Goal: Information Seeking & Learning: Find specific fact

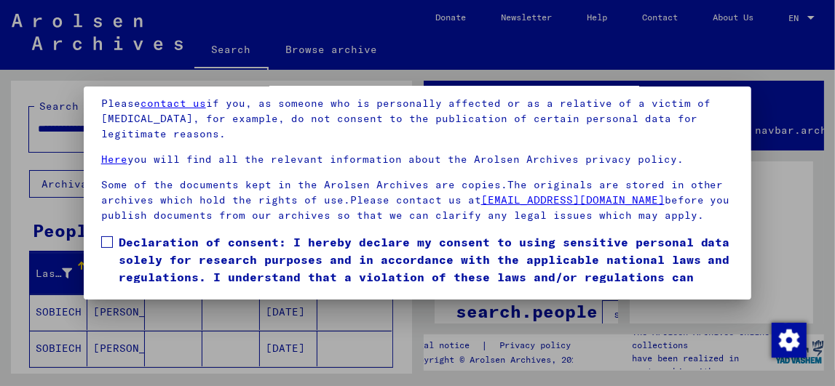
scroll to position [173, 0]
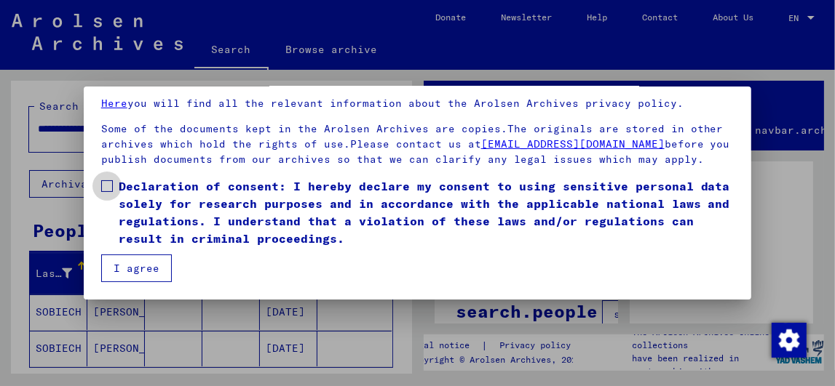
click at [101, 188] on span at bounding box center [107, 186] width 12 height 12
click at [125, 276] on button "I agree" at bounding box center [136, 269] width 71 height 28
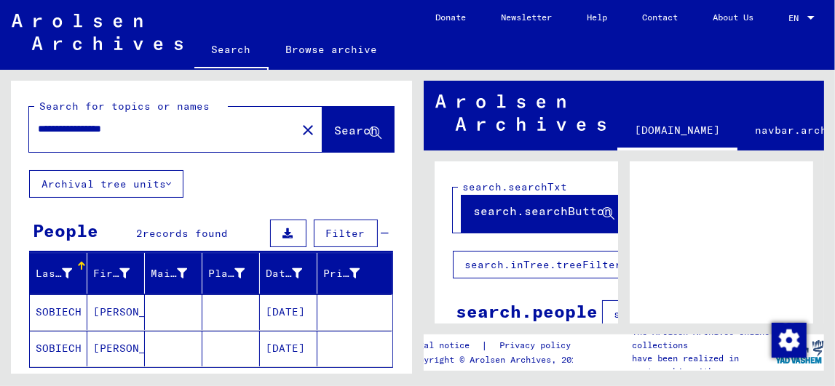
click at [268, 306] on mat-cell "[DATE]" at bounding box center [288, 313] width 57 height 36
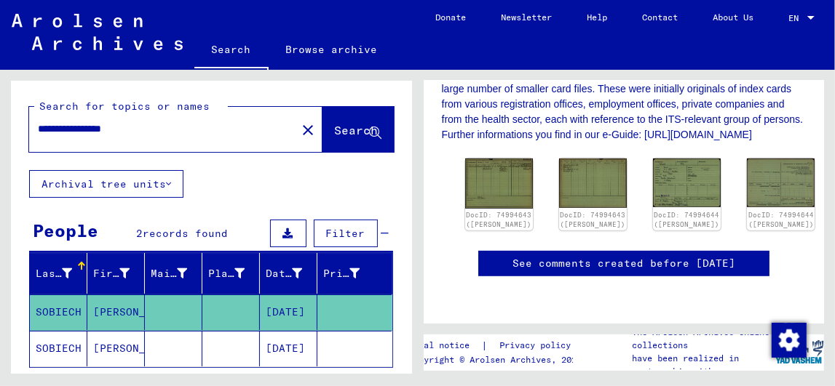
scroll to position [390, 0]
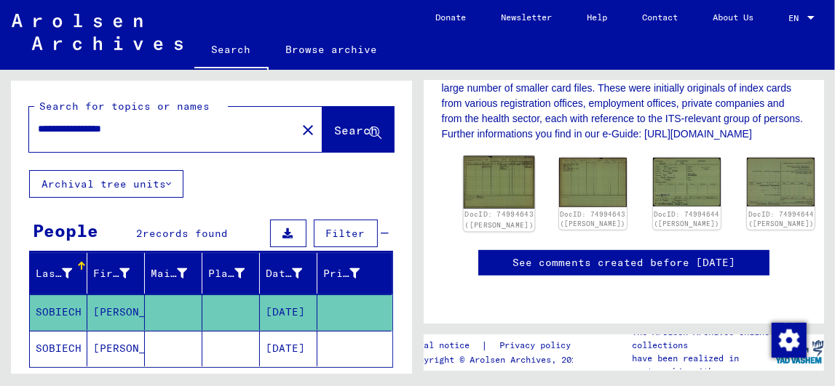
click at [482, 200] on img at bounding box center [498, 182] width 71 height 52
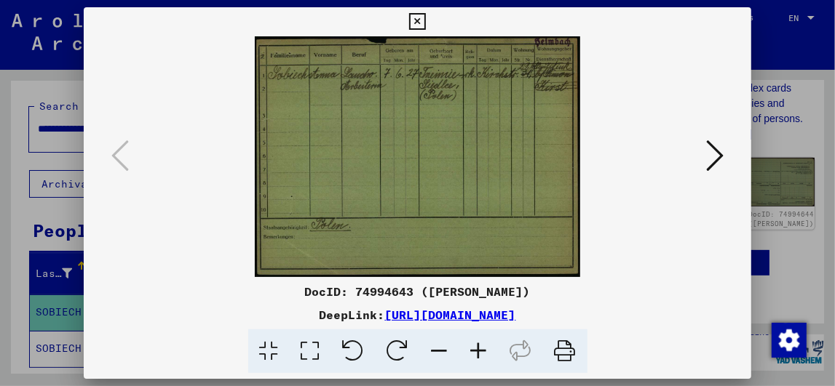
click at [477, 350] on icon at bounding box center [478, 352] width 39 height 44
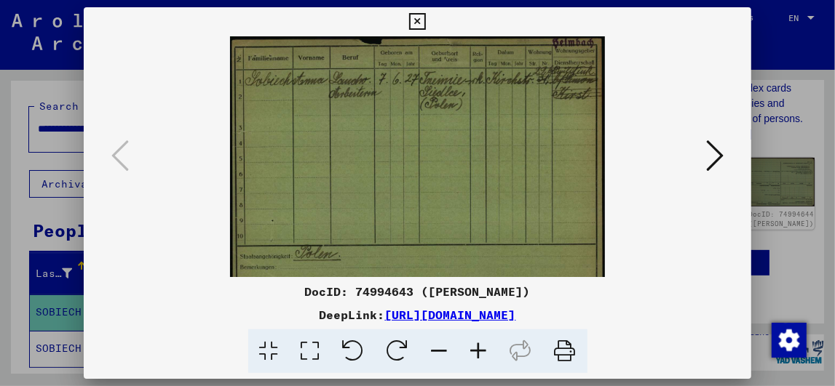
click at [477, 350] on icon at bounding box center [478, 352] width 39 height 44
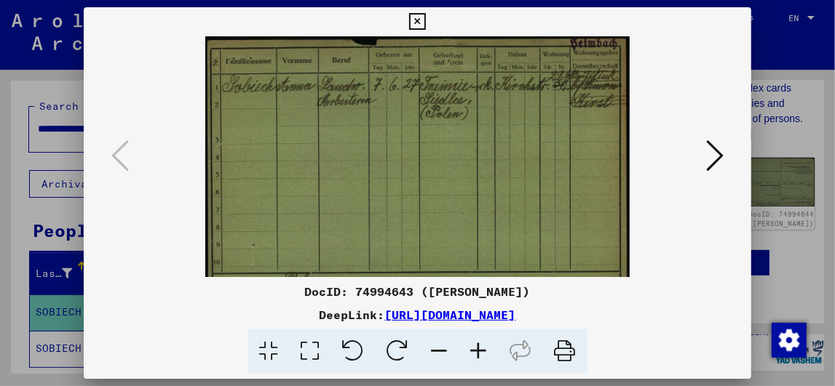
click at [477, 350] on icon at bounding box center [478, 352] width 39 height 44
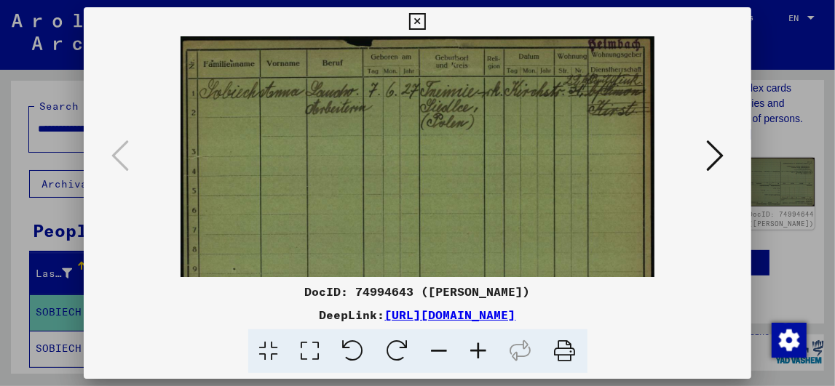
click at [477, 350] on icon at bounding box center [478, 352] width 39 height 44
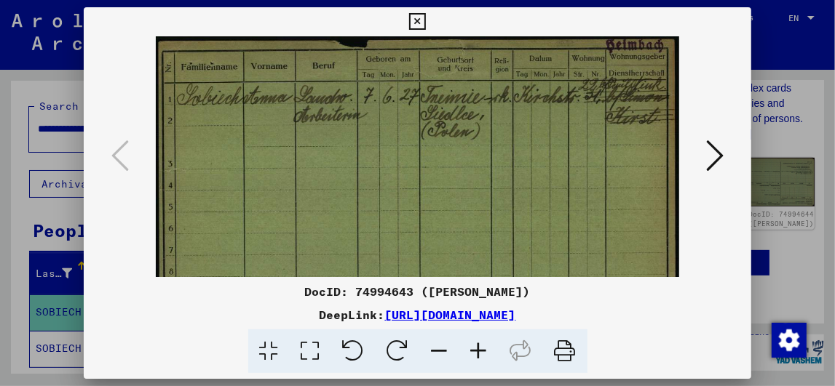
click at [477, 350] on icon at bounding box center [478, 352] width 39 height 44
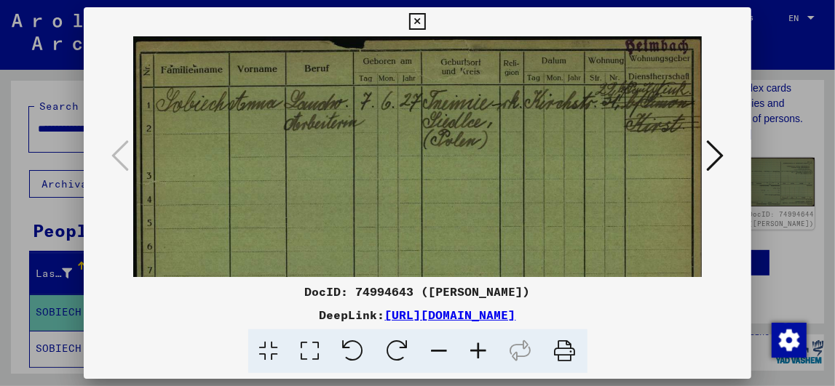
click at [710, 156] on icon at bounding box center [714, 155] width 17 height 35
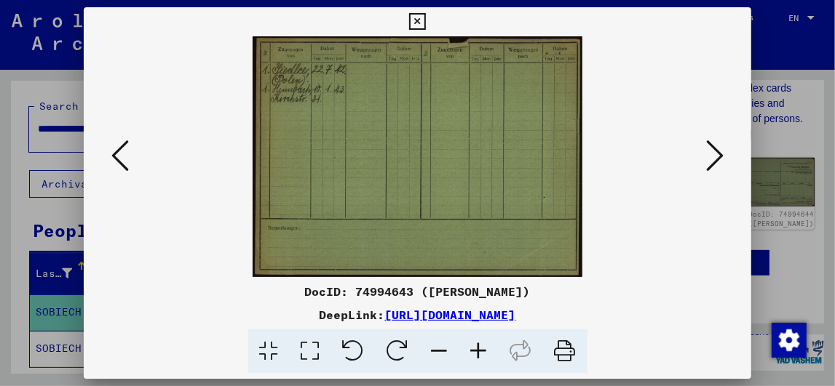
click at [710, 156] on icon at bounding box center [714, 155] width 17 height 35
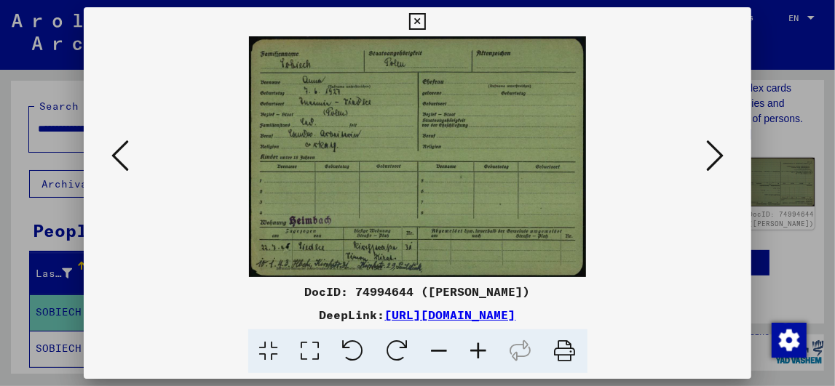
click at [477, 351] on icon at bounding box center [478, 352] width 39 height 44
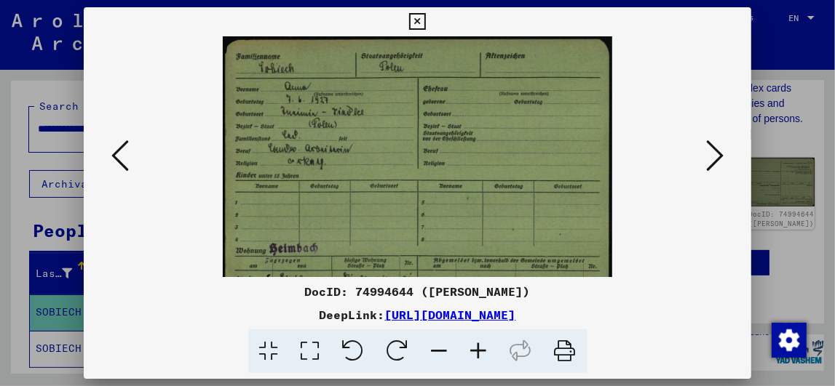
click at [477, 351] on icon at bounding box center [478, 352] width 39 height 44
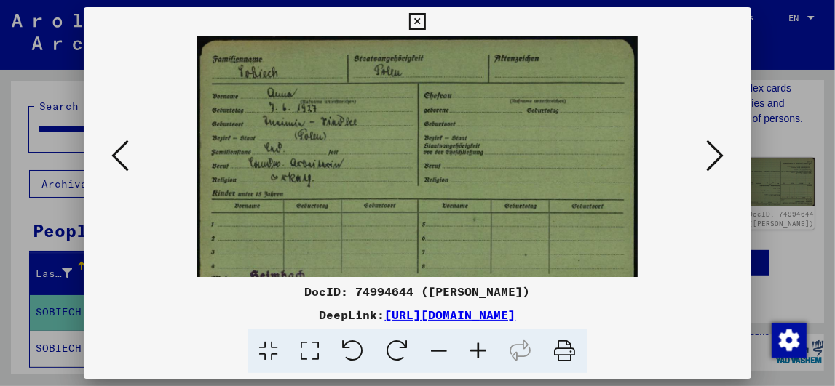
click at [477, 351] on icon at bounding box center [478, 352] width 39 height 44
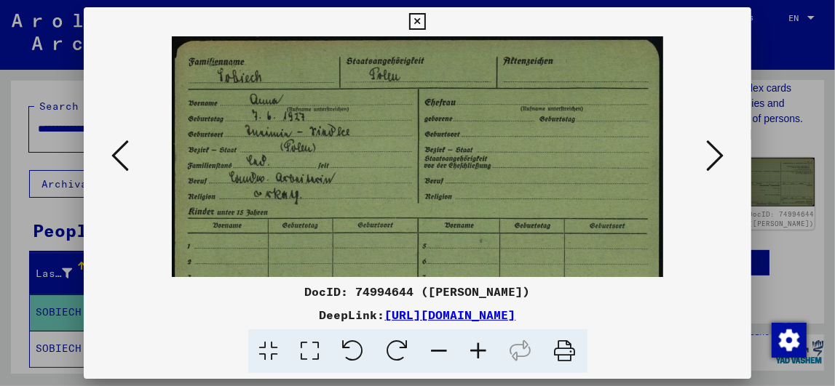
click at [477, 351] on icon at bounding box center [478, 352] width 39 height 44
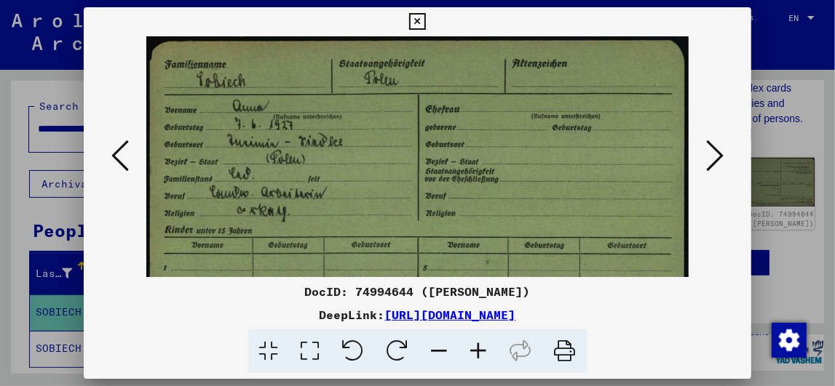
click at [477, 351] on icon at bounding box center [478, 352] width 39 height 44
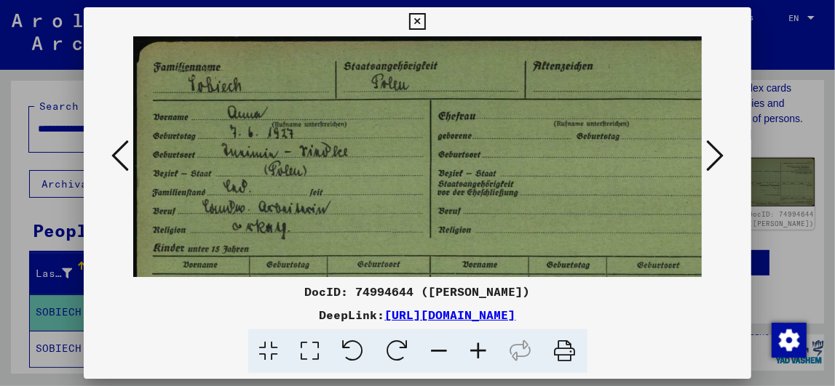
click at [477, 351] on icon at bounding box center [478, 352] width 39 height 44
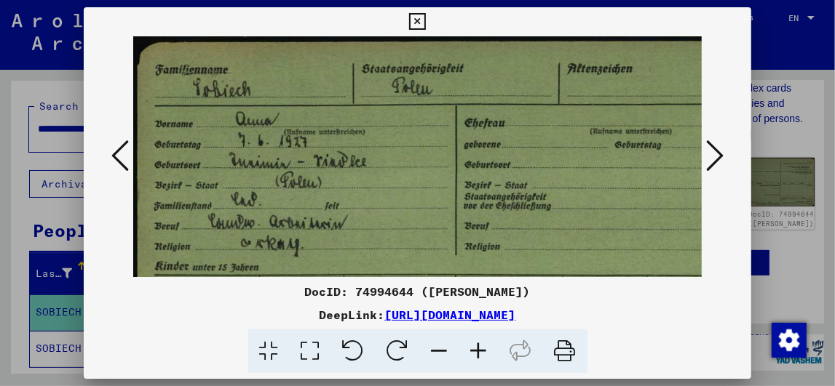
click at [706, 148] on icon at bounding box center [714, 155] width 17 height 35
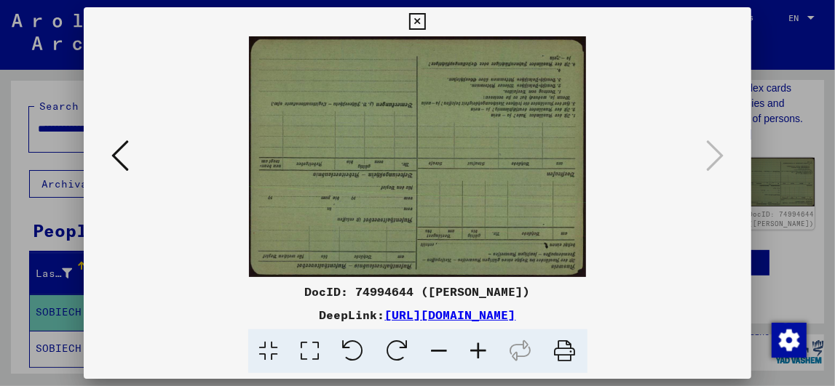
click at [414, 19] on icon at bounding box center [417, 21] width 17 height 17
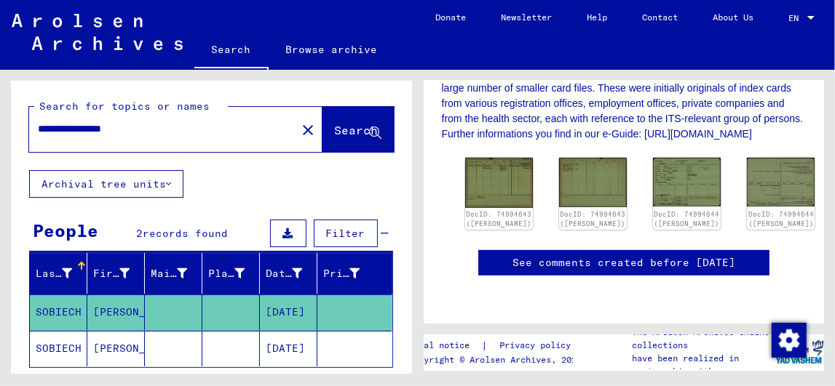
click at [250, 338] on mat-cell at bounding box center [230, 349] width 57 height 36
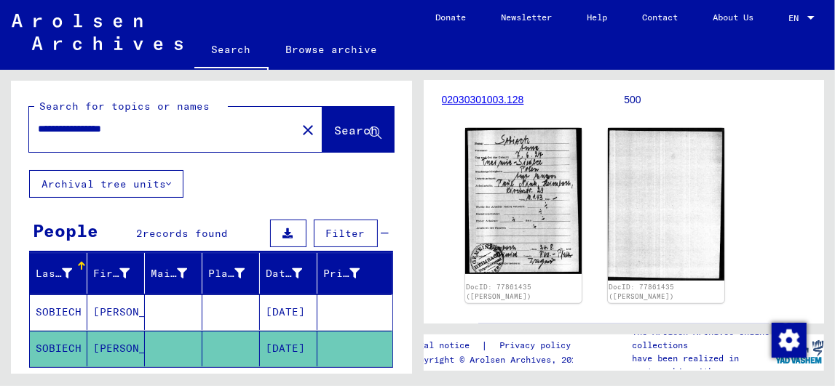
scroll to position [250, 0]
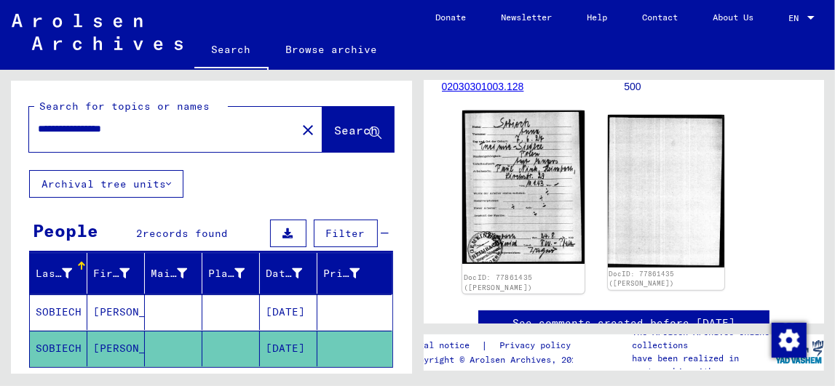
click at [536, 202] on img at bounding box center [522, 188] width 122 height 154
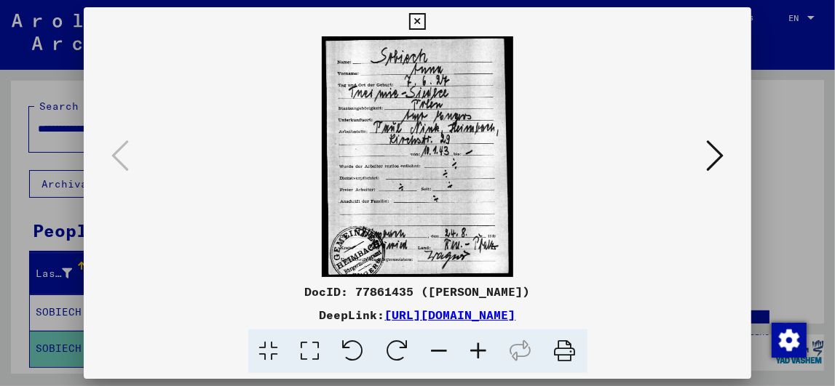
click at [481, 350] on icon at bounding box center [478, 352] width 39 height 44
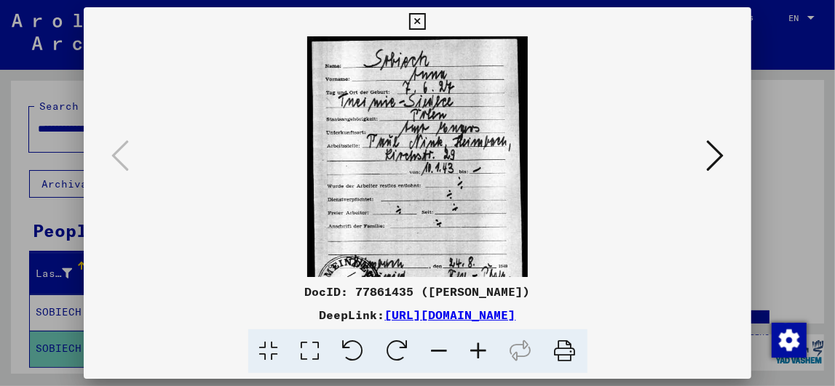
click at [481, 350] on icon at bounding box center [478, 352] width 39 height 44
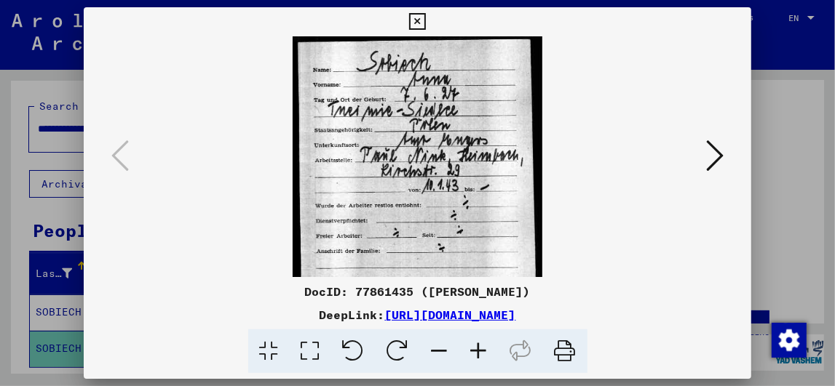
click at [481, 350] on icon at bounding box center [478, 352] width 39 height 44
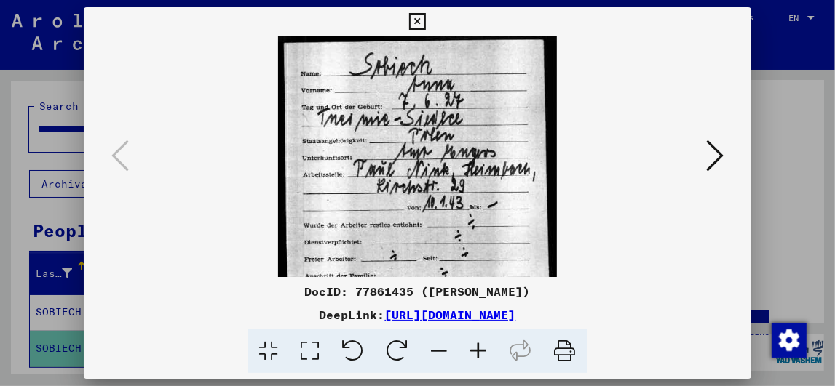
click at [481, 350] on icon at bounding box center [478, 352] width 39 height 44
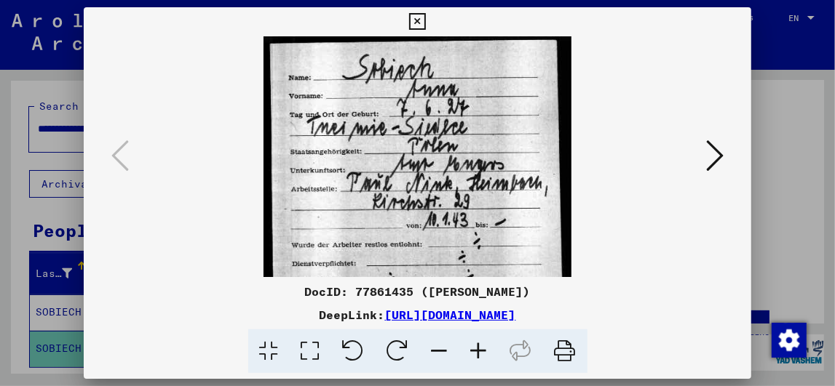
click at [481, 350] on icon at bounding box center [478, 352] width 39 height 44
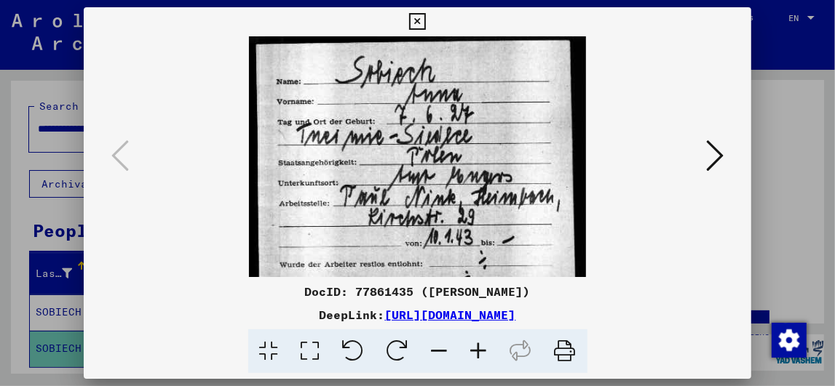
click at [481, 350] on icon at bounding box center [478, 352] width 39 height 44
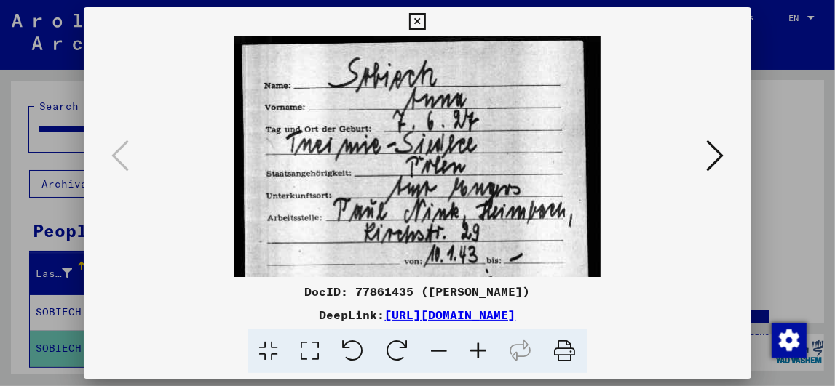
click at [420, 20] on icon at bounding box center [417, 21] width 17 height 17
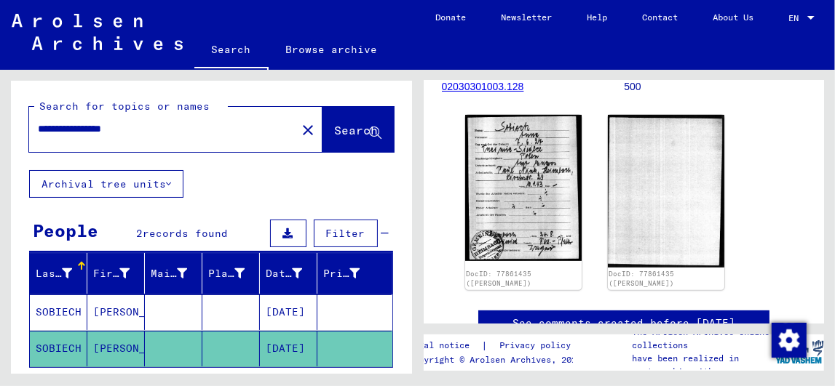
click at [298, 311] on mat-cell "[DATE]" at bounding box center [288, 313] width 57 height 36
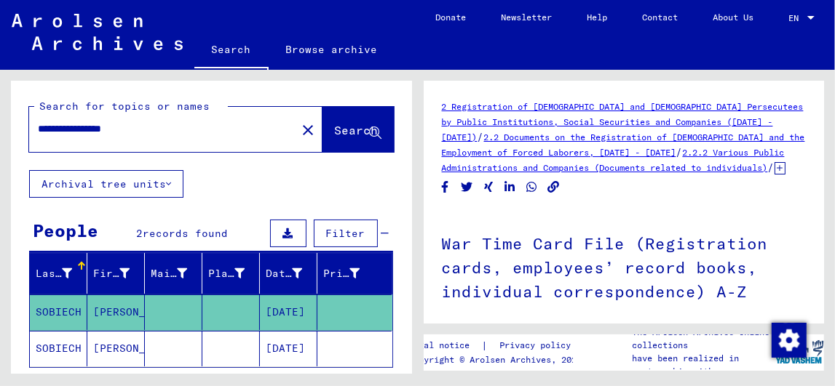
click at [171, 124] on input "**********" at bounding box center [163, 129] width 250 height 15
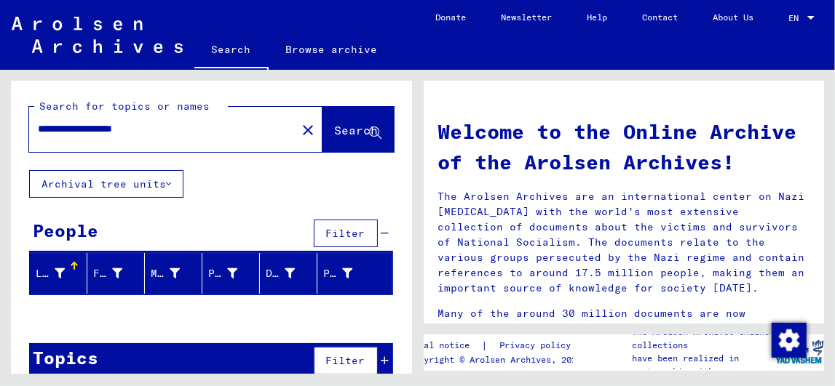
click at [117, 130] on input "**********" at bounding box center [158, 129] width 241 height 15
type input "**********"
click at [335, 132] on span "Search" at bounding box center [357, 130] width 44 height 15
click at [148, 133] on input "**********" at bounding box center [158, 129] width 241 height 15
